Goal: Task Accomplishment & Management: Use online tool/utility

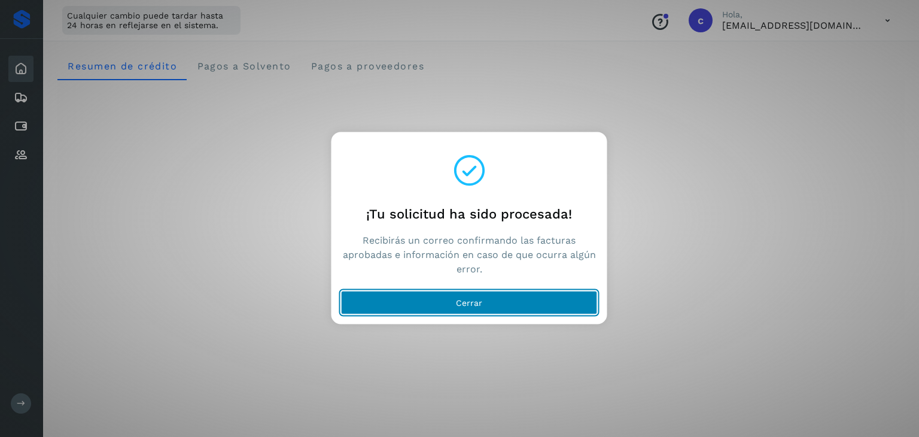
click at [478, 309] on button "Cerrar" at bounding box center [469, 303] width 257 height 24
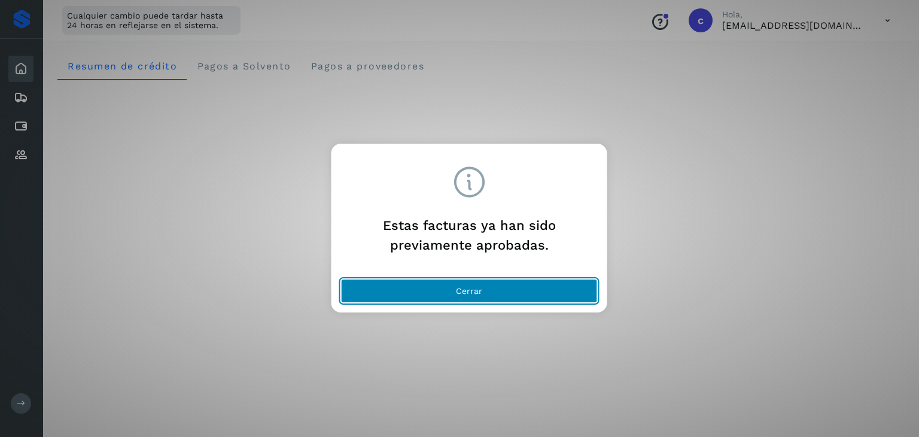
click at [525, 290] on button "Cerrar" at bounding box center [469, 291] width 257 height 24
